Goal: Task Accomplishment & Management: Manage account settings

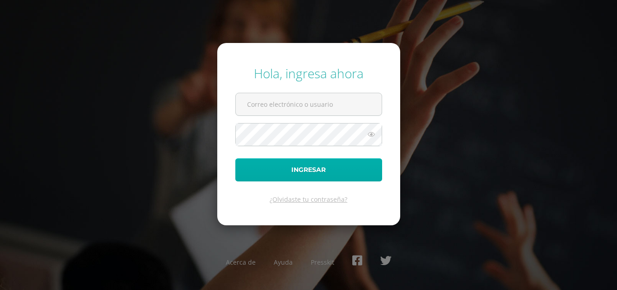
type input "erick_arredondo@donbosco.edu.gt"
click at [340, 175] on button "Ingresar" at bounding box center [308, 169] width 147 height 23
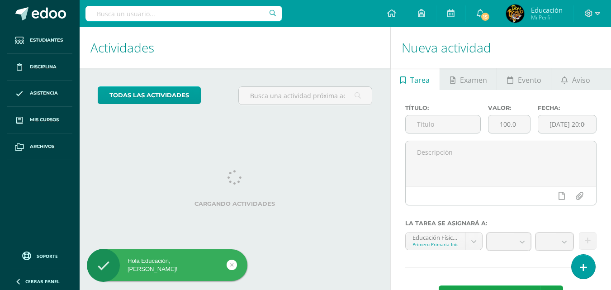
click at [319, 43] on h1 "Actividades" at bounding box center [234, 47] width 289 height 41
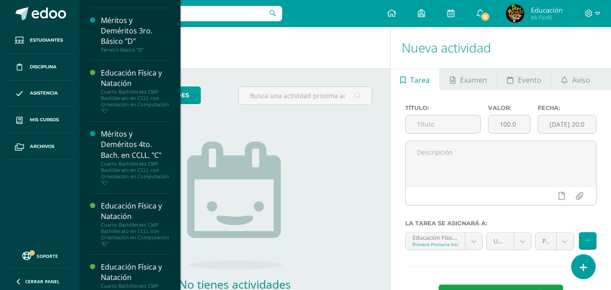
scroll to position [2789, 0]
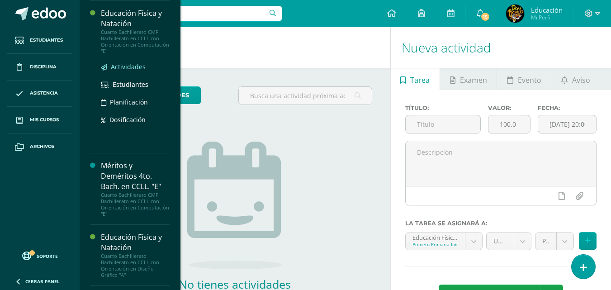
click at [132, 71] on span "Actividades" at bounding box center [128, 66] width 35 height 9
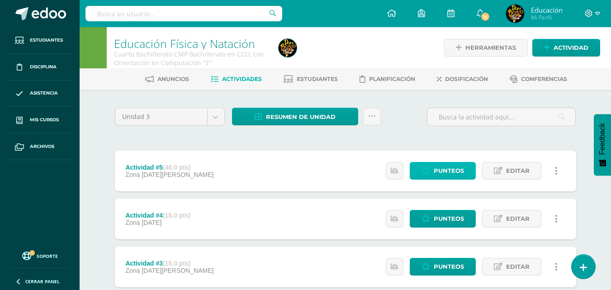
click at [437, 169] on span "Punteos" at bounding box center [448, 170] width 30 height 17
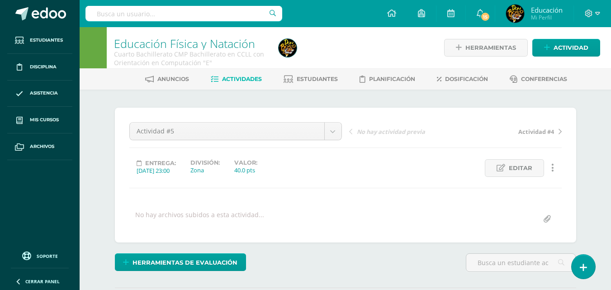
click at [432, 97] on div "¿Estás seguro que quieres eliminar esta actividad? Esto borrará la actividad y …" at bounding box center [345, 223] width 497 height 268
click at [326, 77] on span "Estudiantes" at bounding box center [316, 78] width 41 height 7
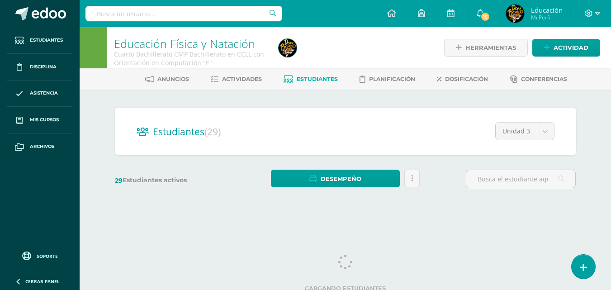
click at [593, 127] on div "Estudiantes (29) Unidad 3 Unidad 1 Unidad 4 Unidad 3 Unidad 2 29 Estudiantes ac…" at bounding box center [345, 151] width 497 height 125
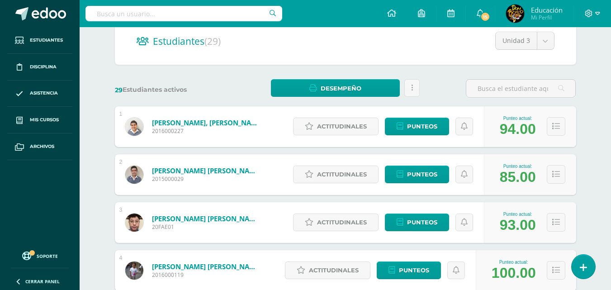
scroll to position [108, 0]
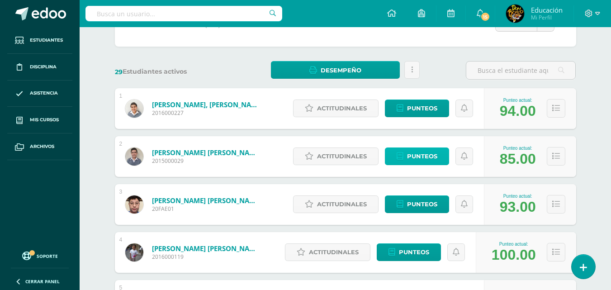
click at [414, 159] on span "Punteos" at bounding box center [422, 156] width 30 height 17
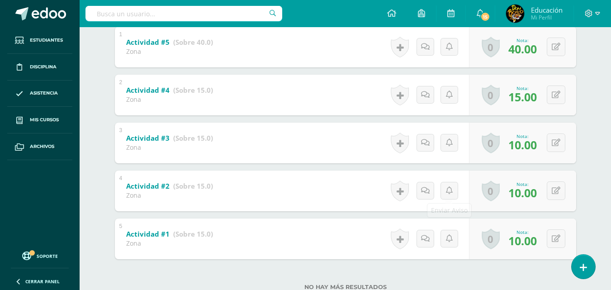
scroll to position [217, 0]
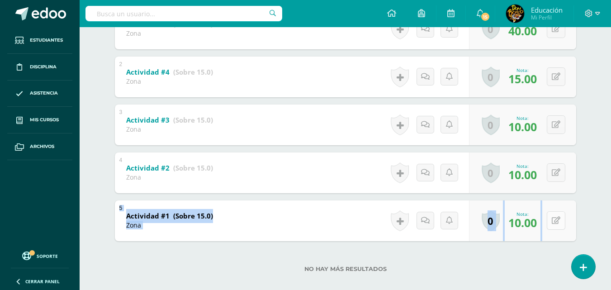
drag, startPoint x: 442, startPoint y: 184, endPoint x: 557, endPoint y: 217, distance: 119.7
click at [557, 217] on div "1 Actividad #5 (Sobre 40.0) Zona Nota 40.00 0 Logros Logros obtenidos" at bounding box center [345, 125] width 461 height 232
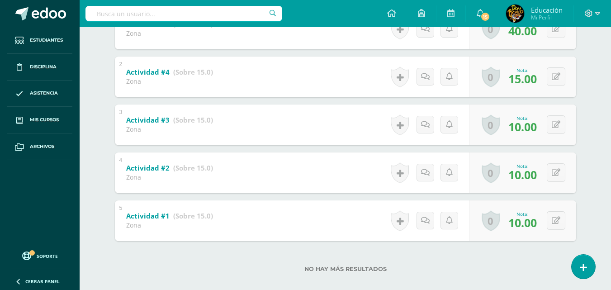
click at [598, 169] on div "Educación Física y Natación Cuarto Bachillerato CMP Bachillerato en CCLL con Or…" at bounding box center [345, 55] width 531 height 491
click at [564, 126] on button at bounding box center [561, 124] width 19 height 19
type input "15"
click at [596, 151] on div "Educación Física y Natación Cuarto Bachillerato CMP Bachillerato en CCLL con Or…" at bounding box center [345, 55] width 531 height 491
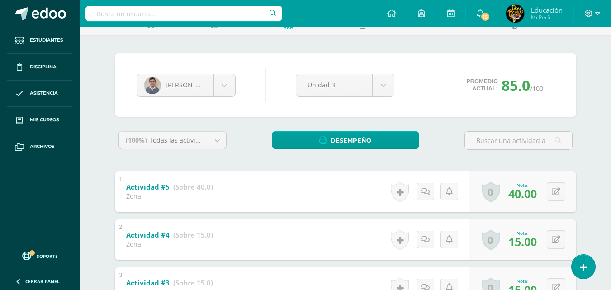
scroll to position [0, 0]
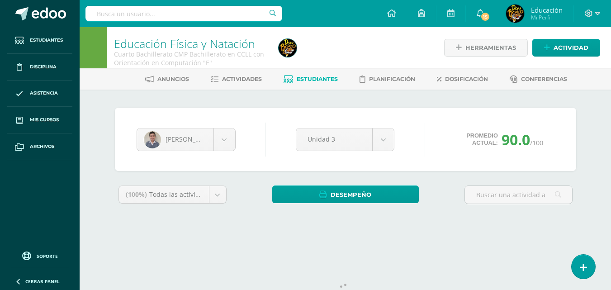
click at [588, 162] on div "[PERSON_NAME] [PERSON_NAME] [PERSON_NAME] [PERSON_NAME] [PERSON_NAME] [PERSON_N…" at bounding box center [345, 166] width 497 height 154
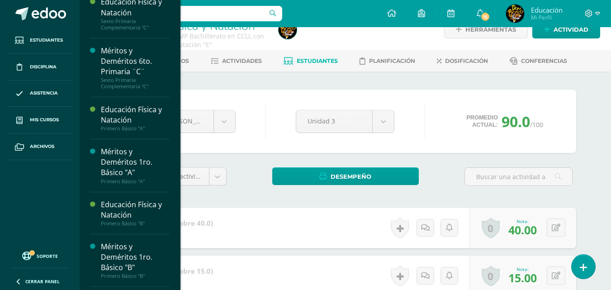
scroll to position [1521, 0]
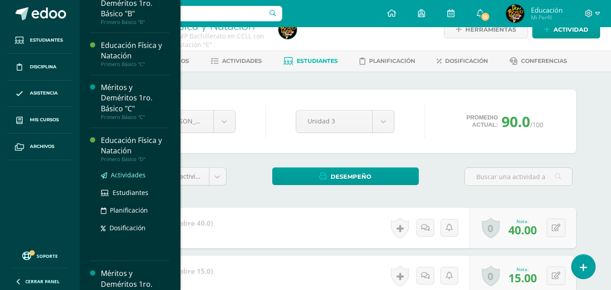
click at [131, 179] on span "Actividades" at bounding box center [128, 174] width 35 height 9
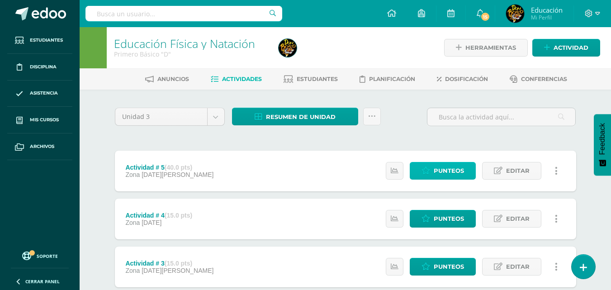
click at [446, 168] on span "Punteos" at bounding box center [448, 170] width 30 height 17
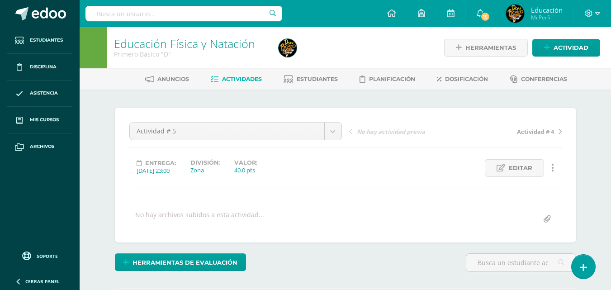
click at [600, 216] on div "Educación Física y Natación Primero Básico "D" Herramientas Detalle de asistenc…" at bounding box center [345, 192] width 531 height 331
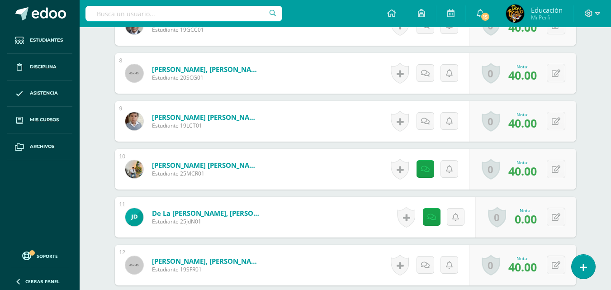
scroll to position [651, 0]
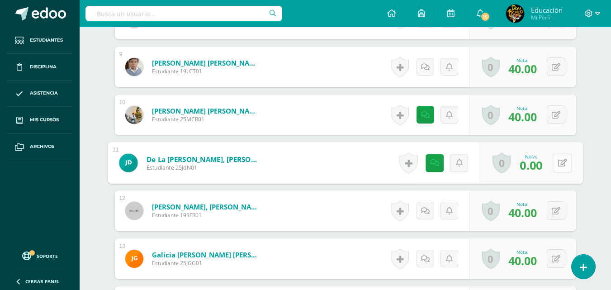
click at [556, 160] on button at bounding box center [561, 162] width 19 height 19
type input "35"
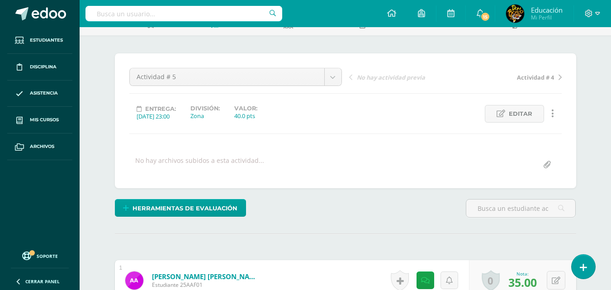
scroll to position [0, 0]
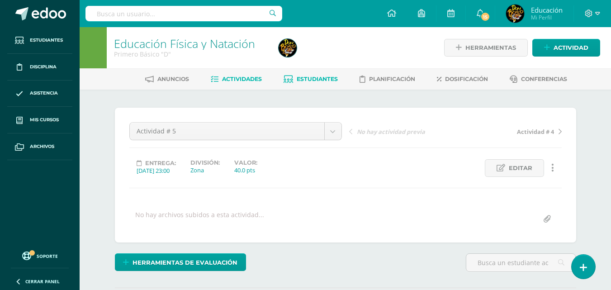
click at [306, 80] on span "Estudiantes" at bounding box center [316, 78] width 41 height 7
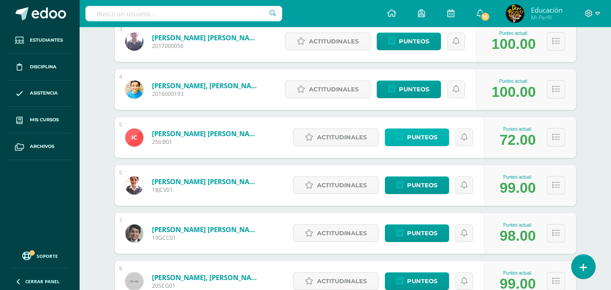
click at [438, 163] on div "1 Aldana Fuentes, Ashley Gabriela 25AAF01 Punteo actual: 90.00 Actitudinales Pu…" at bounding box center [345, 161] width 461 height 472
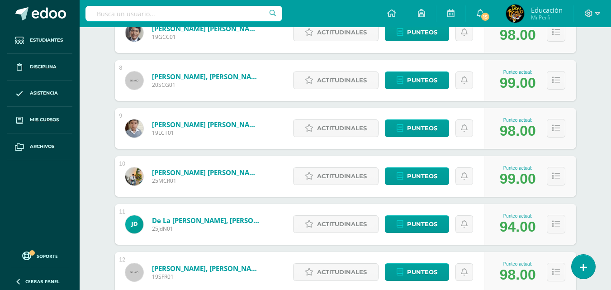
scroll to position [544, 0]
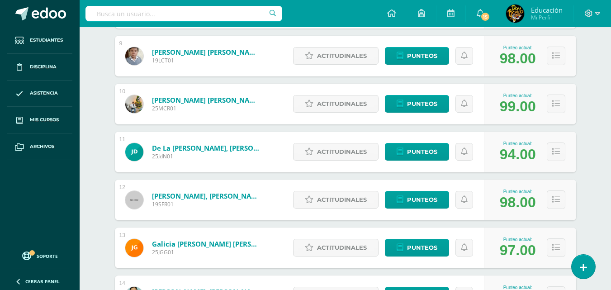
click at [596, 161] on div "Educación Física y Natación Primero Básico "D" Herramientas Detalle de asistenc…" at bounding box center [345, 71] width 531 height 1177
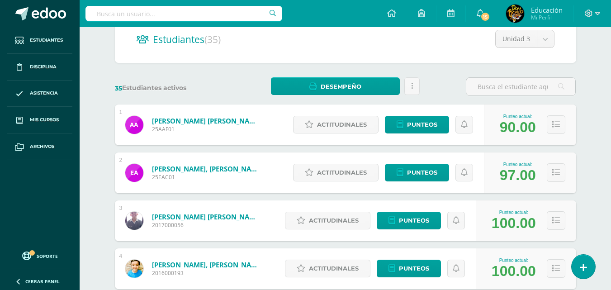
scroll to position [0, 0]
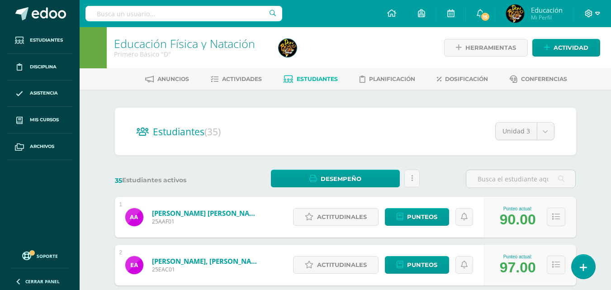
click at [593, 17] on span at bounding box center [591, 14] width 15 height 10
click at [565, 60] on span "Cerrar sesión" at bounding box center [568, 61] width 41 height 9
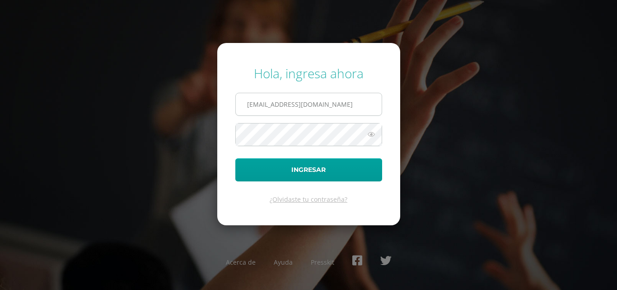
click at [344, 106] on input "erick_arredondo@donbosco.edu.gt" at bounding box center [309, 104] width 146 height 22
click at [357, 106] on input "erick_arredondo@donbosco.edu.gt" at bounding box center [309, 104] width 146 height 22
click at [207, 48] on div "Hola, ingresa ahora erick_arredondo@donbosco.edu.gt Ingresar ¿Olvidaste tu cont…" at bounding box center [308, 145] width 625 height 290
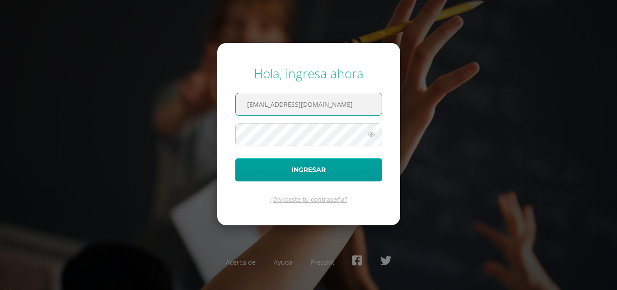
click at [357, 107] on input "erick_arredondo@donbosco.edu.gt" at bounding box center [309, 104] width 146 height 22
type input "extracurricular@donbosco.edu.gt"
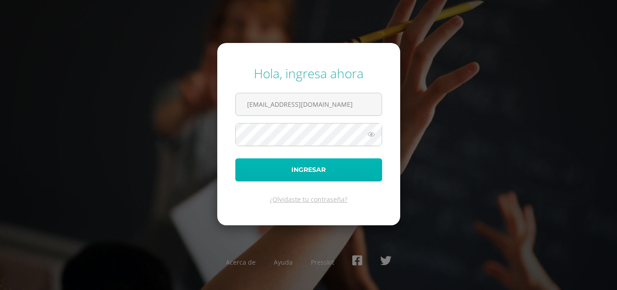
click at [331, 172] on button "Ingresar" at bounding box center [308, 169] width 147 height 23
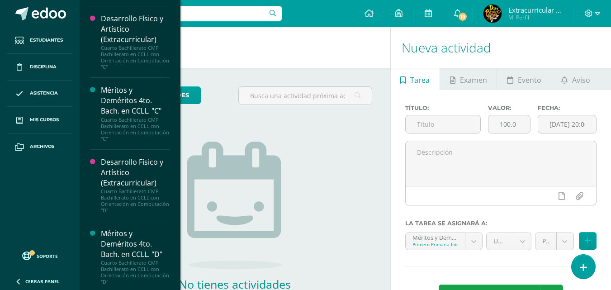
scroll to position [2789, 0]
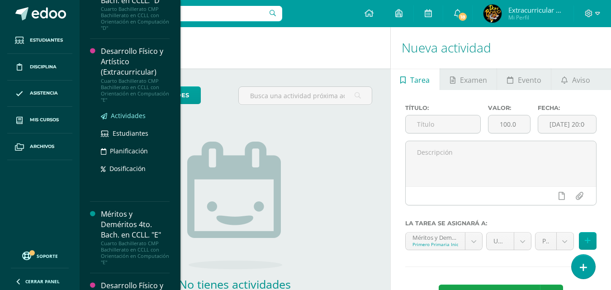
click at [128, 120] on span "Actividades" at bounding box center [128, 115] width 35 height 9
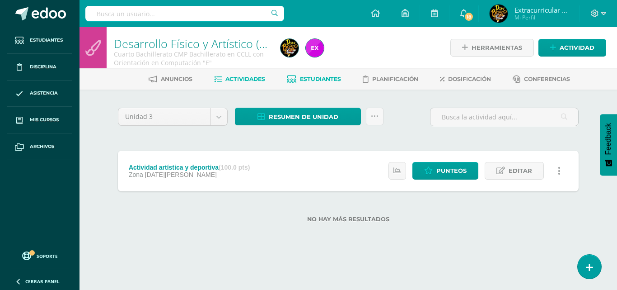
click at [314, 79] on span "Estudiantes" at bounding box center [320, 78] width 41 height 7
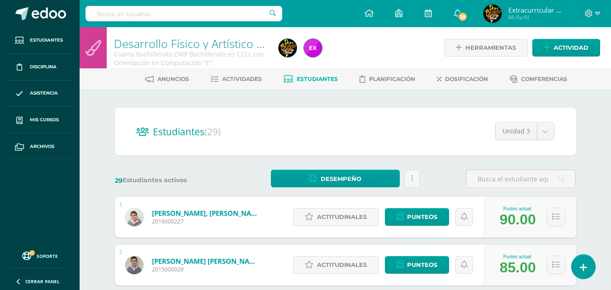
click at [441, 175] on div "29 Estudiantes activos Desempeño Descargar como HTML Descargar como PDF Enviar …" at bounding box center [345, 178] width 468 height 19
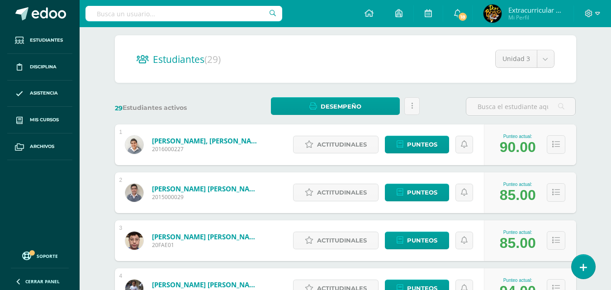
scroll to position [90, 0]
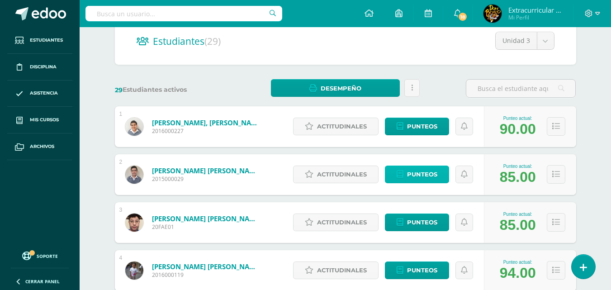
click at [432, 174] on span "Punteos" at bounding box center [422, 174] width 30 height 17
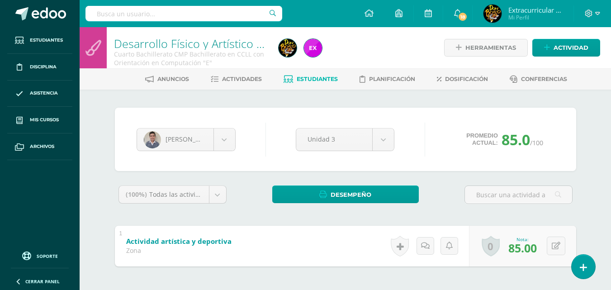
click at [441, 184] on div "[PERSON_NAME] [PERSON_NAME] [PERSON_NAME] [PERSON_NAME] [PERSON_NAME] [PERSON_N…" at bounding box center [345, 208] width 468 height 201
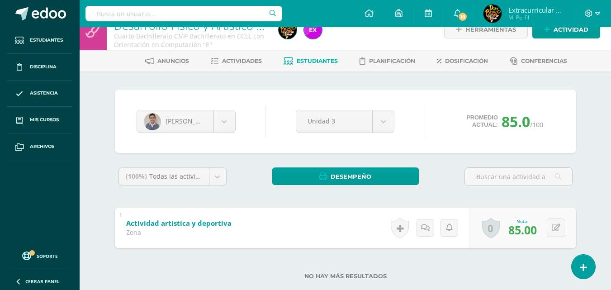
scroll to position [37, 0]
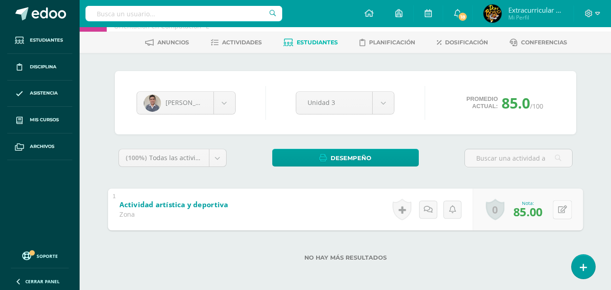
click at [557, 208] on icon at bounding box center [561, 209] width 9 height 8
type input "90"
click at [600, 184] on div "Desarrollo Físico y Artístico (Extracurricular) Cuarto Bachillerato CMP Bachill…" at bounding box center [345, 140] width 531 height 299
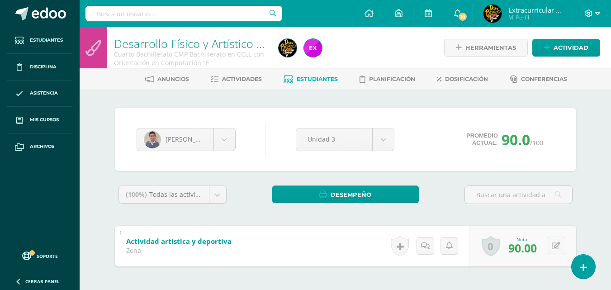
click at [595, 13] on icon at bounding box center [597, 13] width 5 height 3
click at [565, 59] on span "Cerrar sesión" at bounding box center [568, 61] width 41 height 9
